Goal: Find specific page/section: Find specific page/section

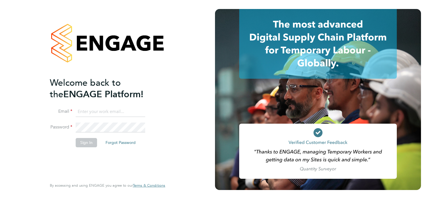
type input "[EMAIL_ADDRESS][DOMAIN_NAME]"
click at [85, 142] on button "Sign In" at bounding box center [86, 142] width 21 height 9
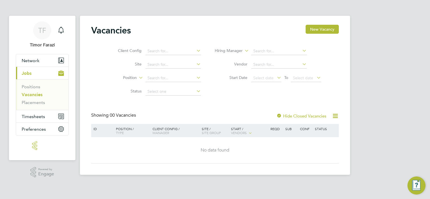
click at [39, 94] on link "Vacancies" at bounding box center [32, 94] width 21 height 5
click at [295, 114] on label "Hide Closed Vacancies" at bounding box center [301, 115] width 50 height 5
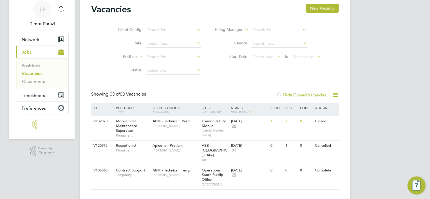
scroll to position [27, 0]
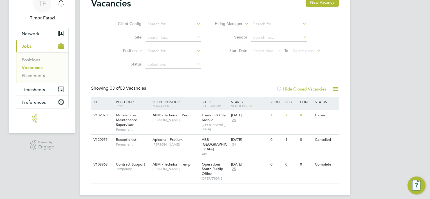
click at [298, 89] on label "Hide Closed Vacancies" at bounding box center [301, 88] width 50 height 5
